Goal: Information Seeking & Learning: Understand process/instructions

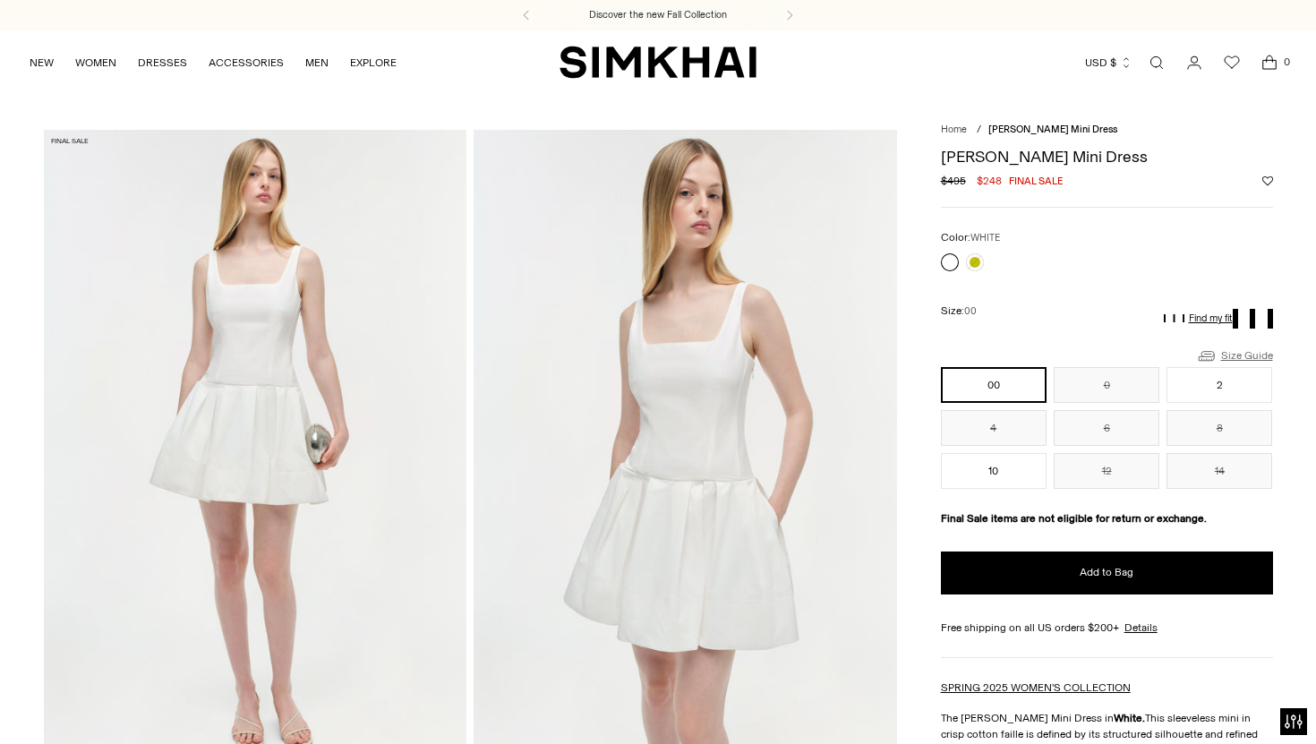
click at [1234, 352] on link "Size Guide" at bounding box center [1234, 356] width 77 height 22
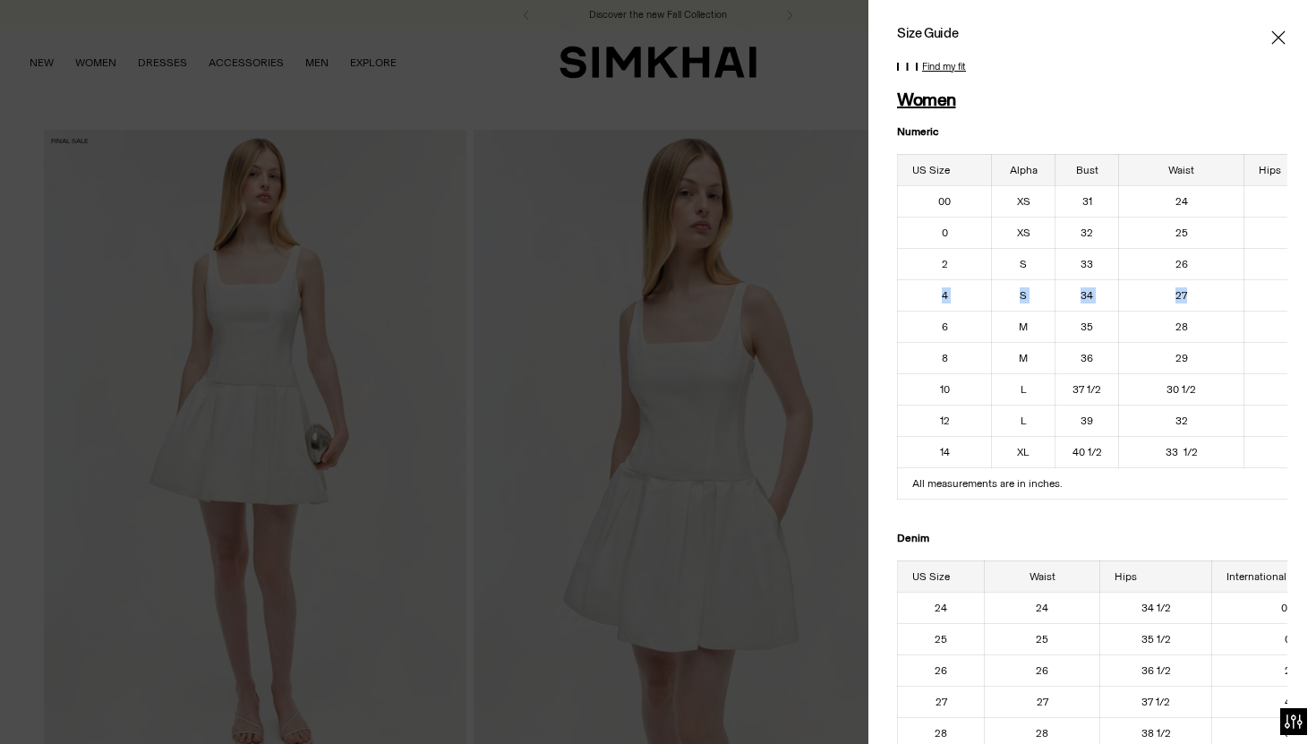
drag, startPoint x: 942, startPoint y: 294, endPoint x: 1221, endPoint y: 291, distance: 279.3
click at [1222, 292] on tr "4 S 34 27 37 1/2" at bounding box center [1131, 294] width 466 height 31
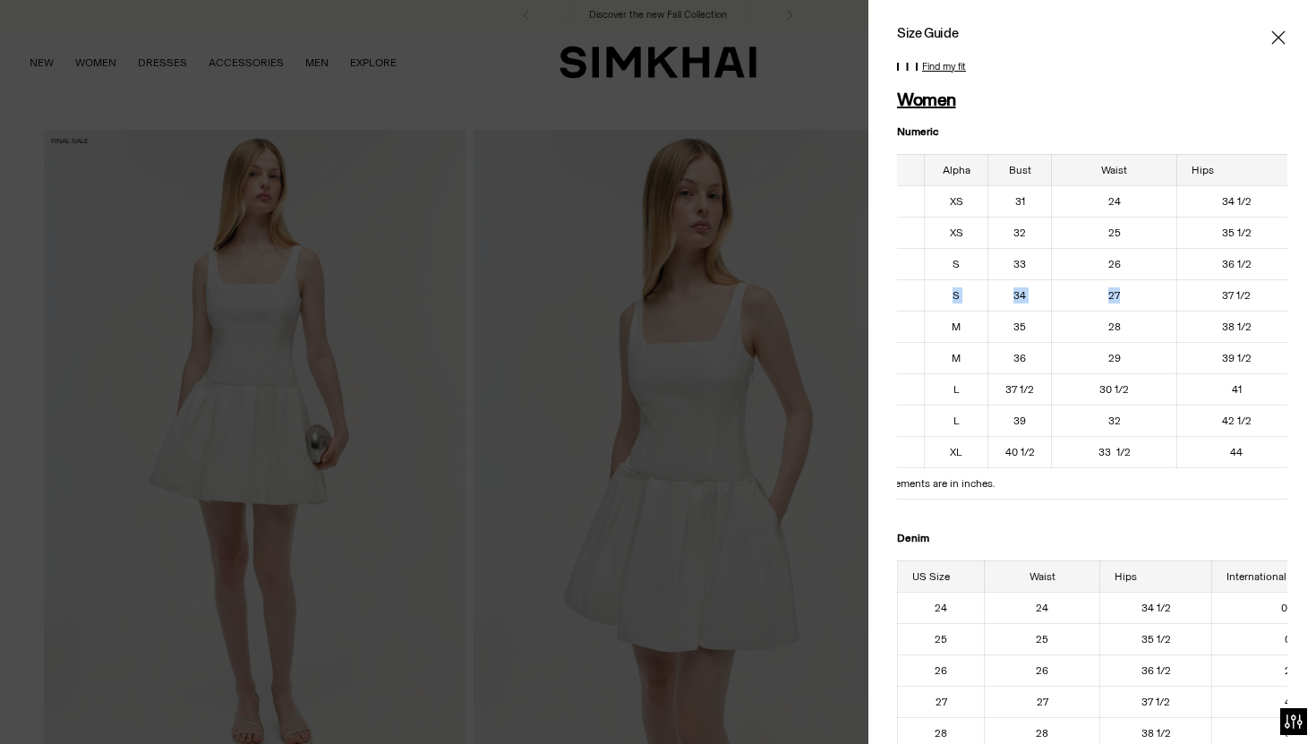
scroll to position [0, 77]
click at [1211, 294] on td "37 1/2" at bounding box center [1226, 294] width 120 height 31
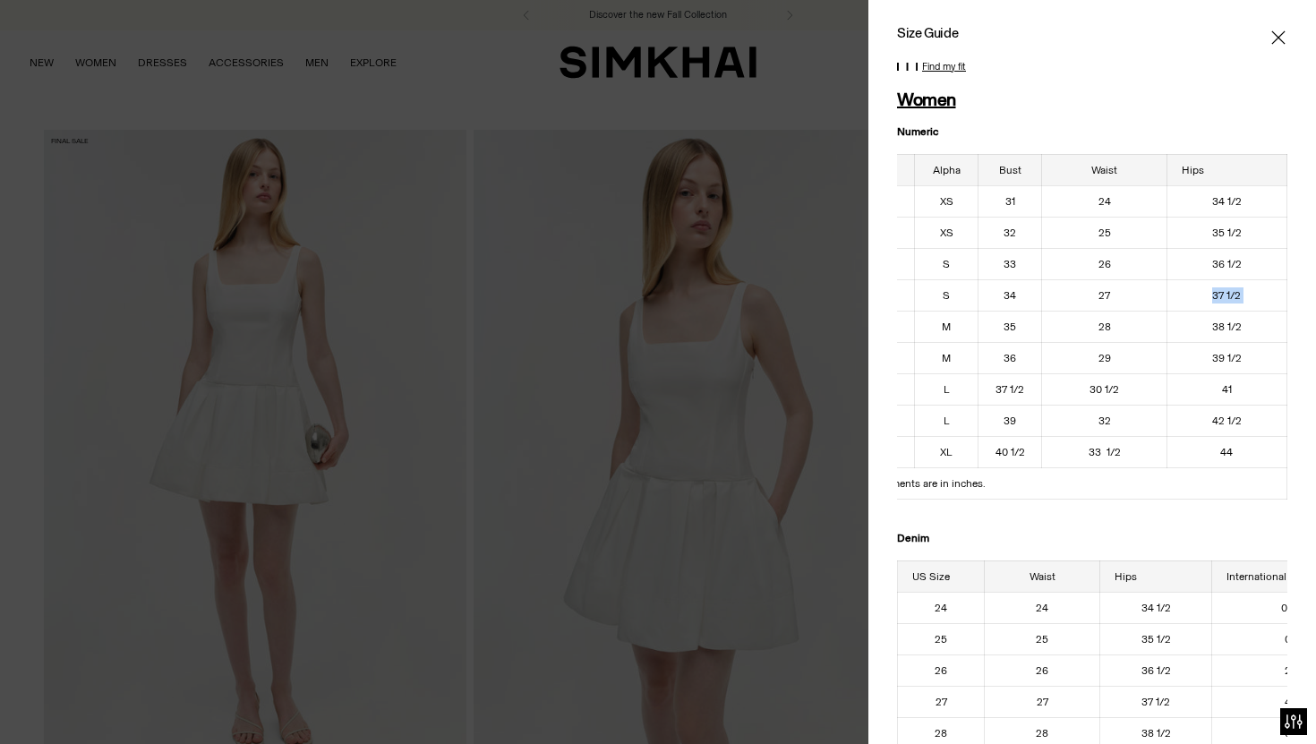
click at [1211, 294] on td "37 1/2" at bounding box center [1226, 294] width 120 height 31
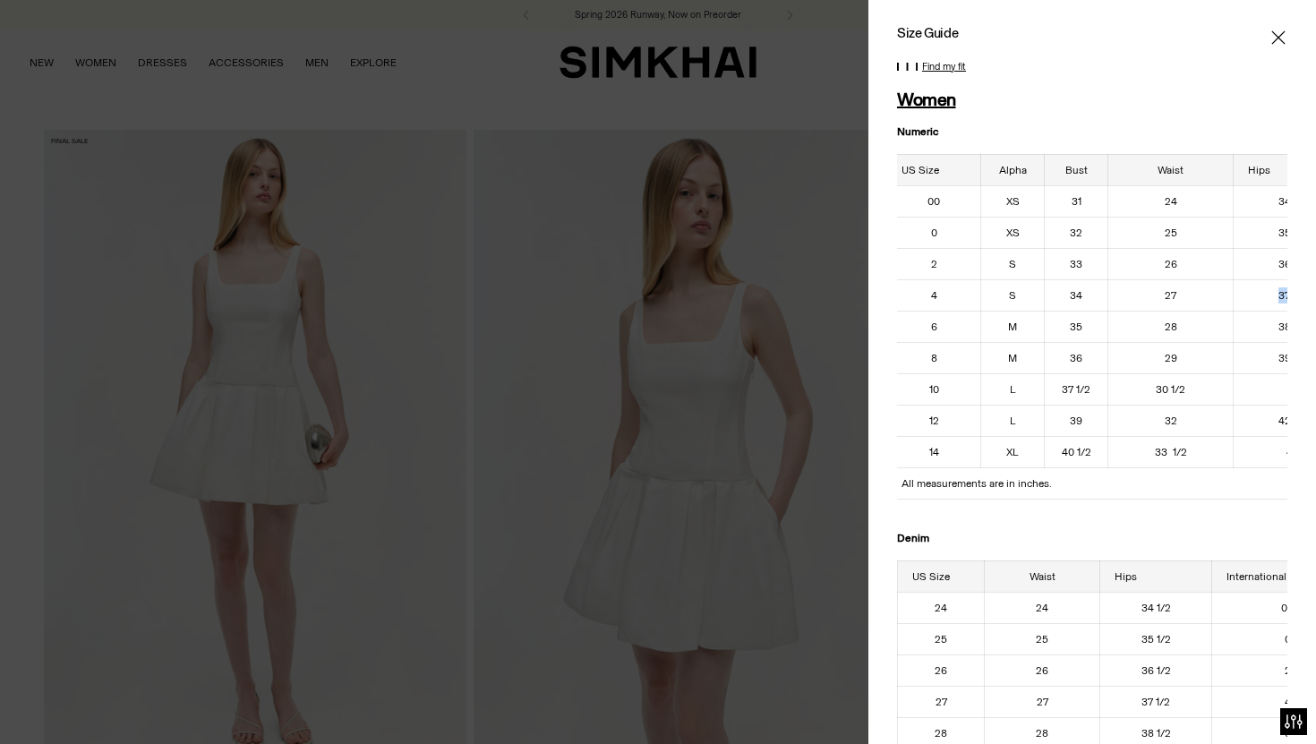
scroll to position [0, 0]
click at [1282, 37] on icon "Close" at bounding box center [1278, 38] width 14 height 18
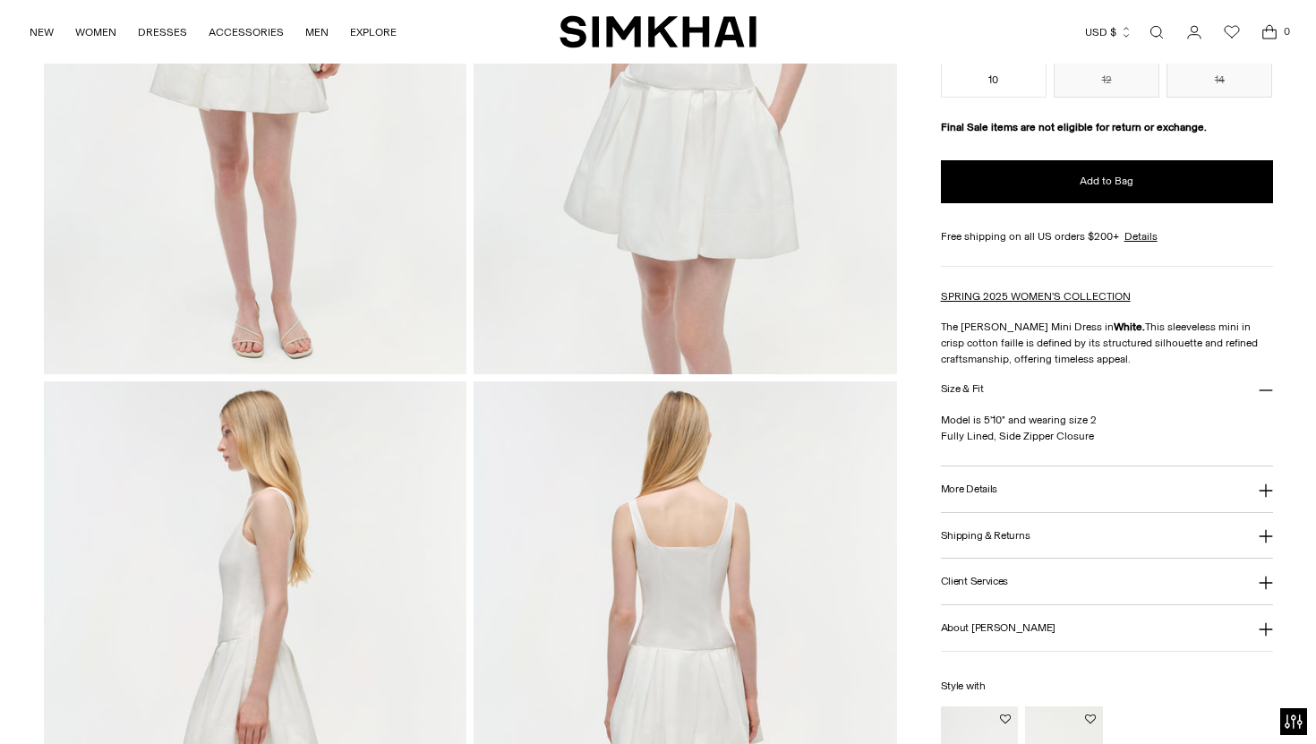
scroll to position [393, 0]
